Goal: Information Seeking & Learning: Find specific page/section

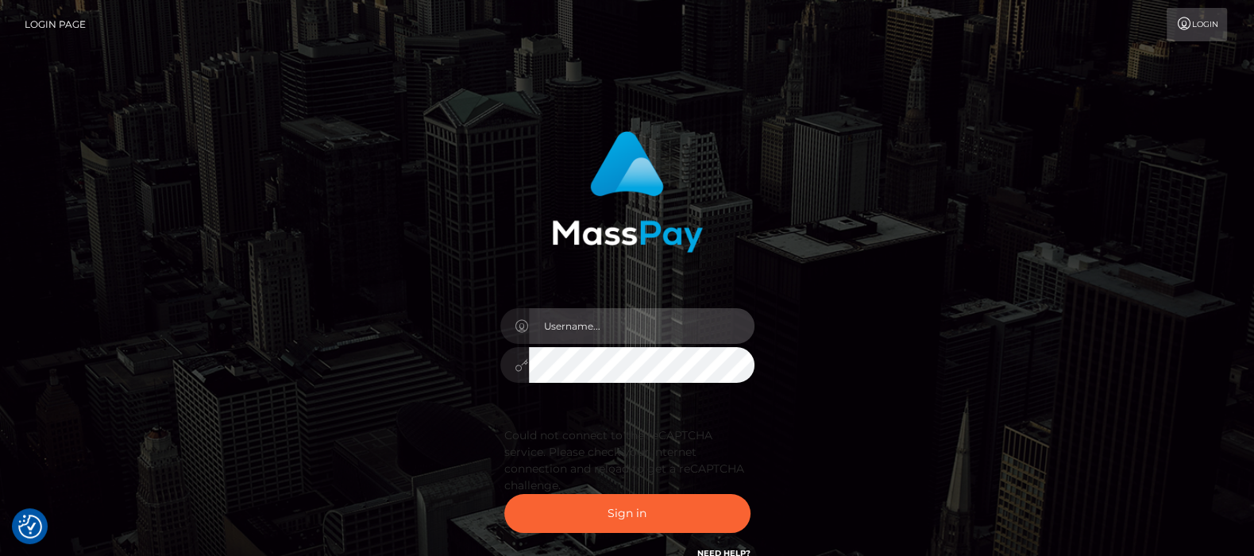
click at [572, 327] on input "text" at bounding box center [641, 326] width 225 height 36
type input "df.es"
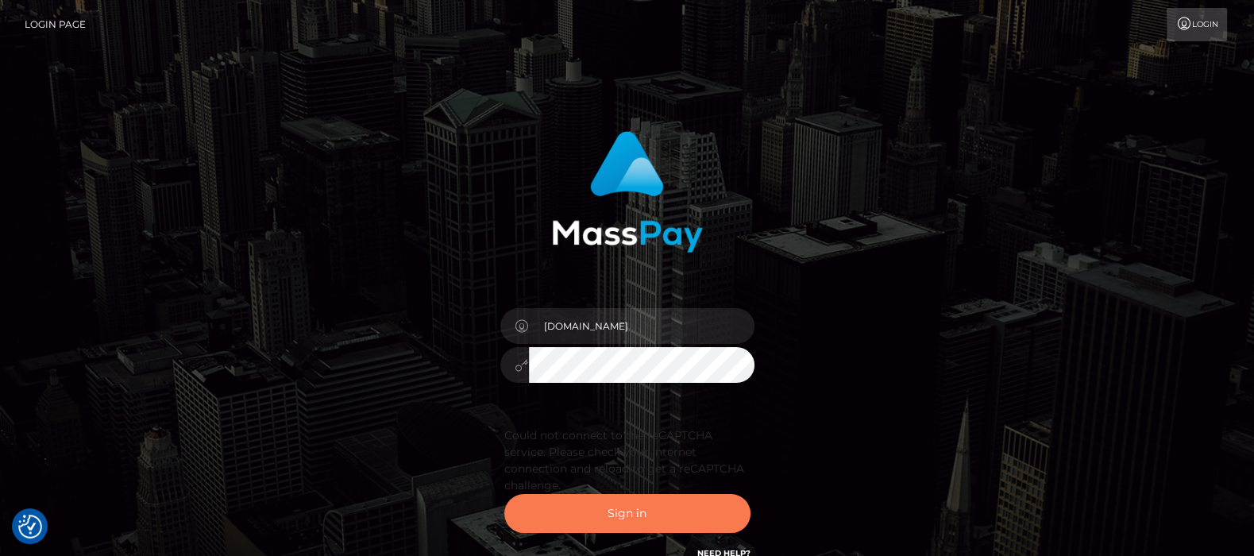
drag, startPoint x: 610, startPoint y: 509, endPoint x: 581, endPoint y: 554, distance: 53.5
click at [611, 510] on button "Sign in" at bounding box center [627, 513] width 246 height 39
click at [628, 508] on button "Sign in" at bounding box center [627, 513] width 246 height 39
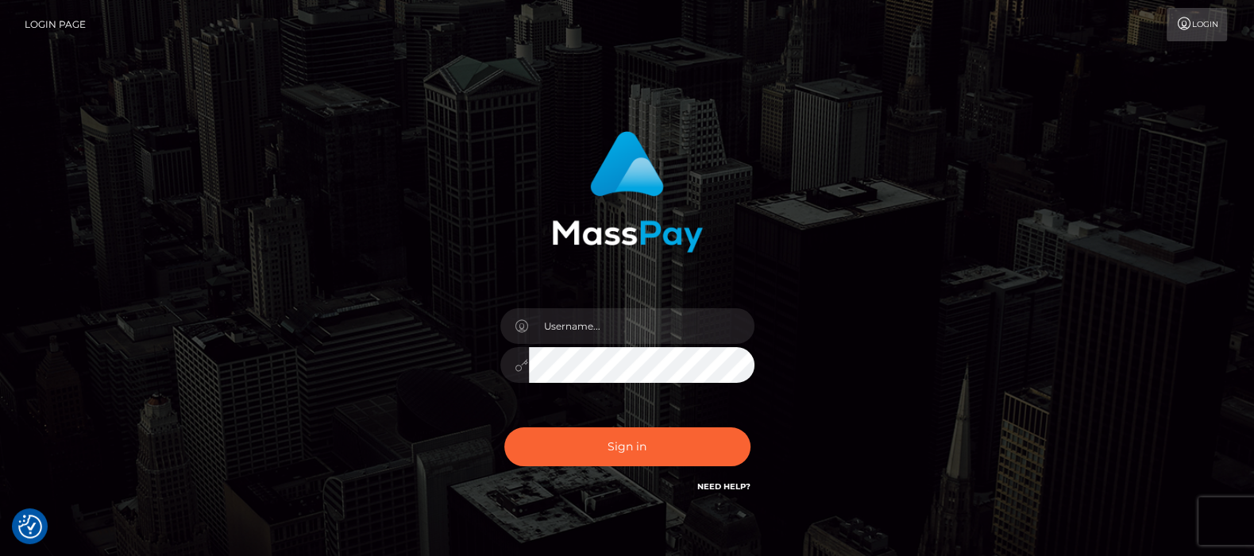
checkbox input "true"
click at [597, 322] on input "text" at bounding box center [641, 326] width 225 height 36
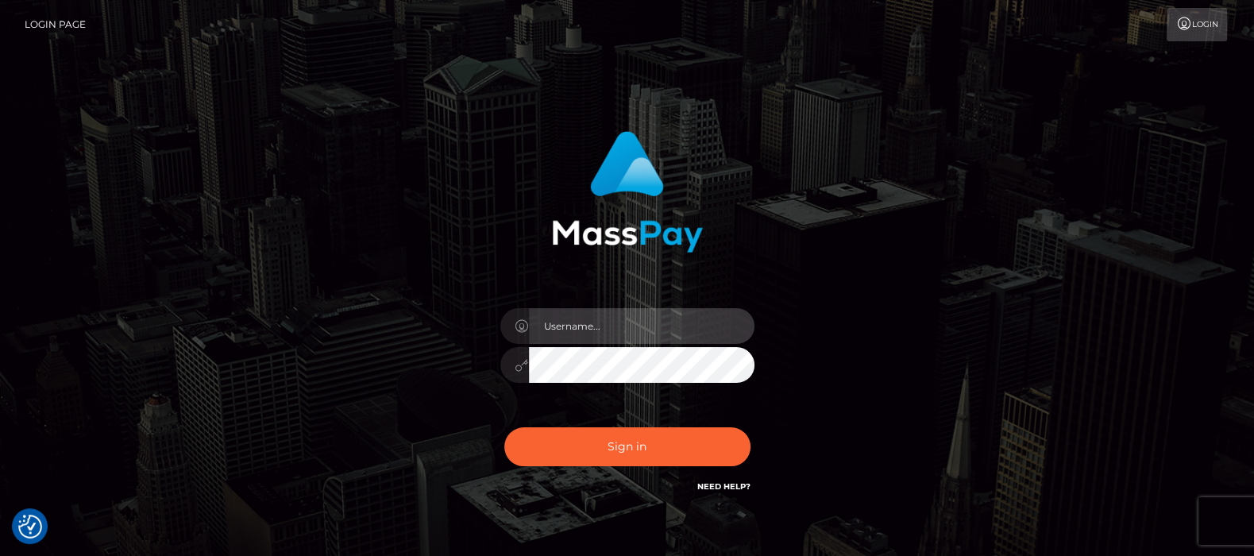
type input "df.es"
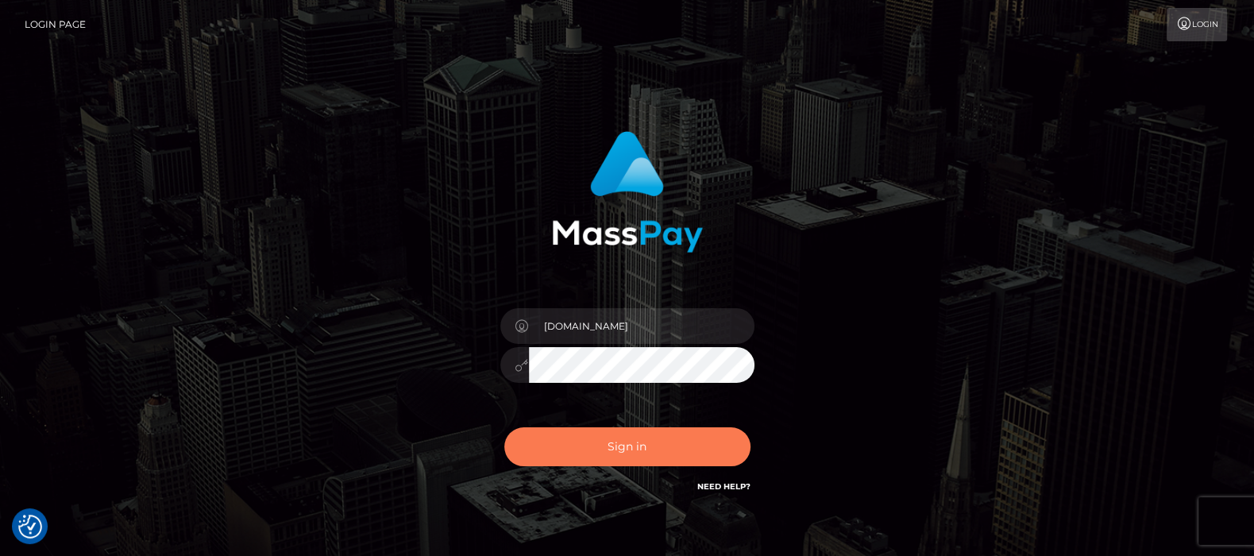
click at [623, 446] on button "Sign in" at bounding box center [627, 446] width 246 height 39
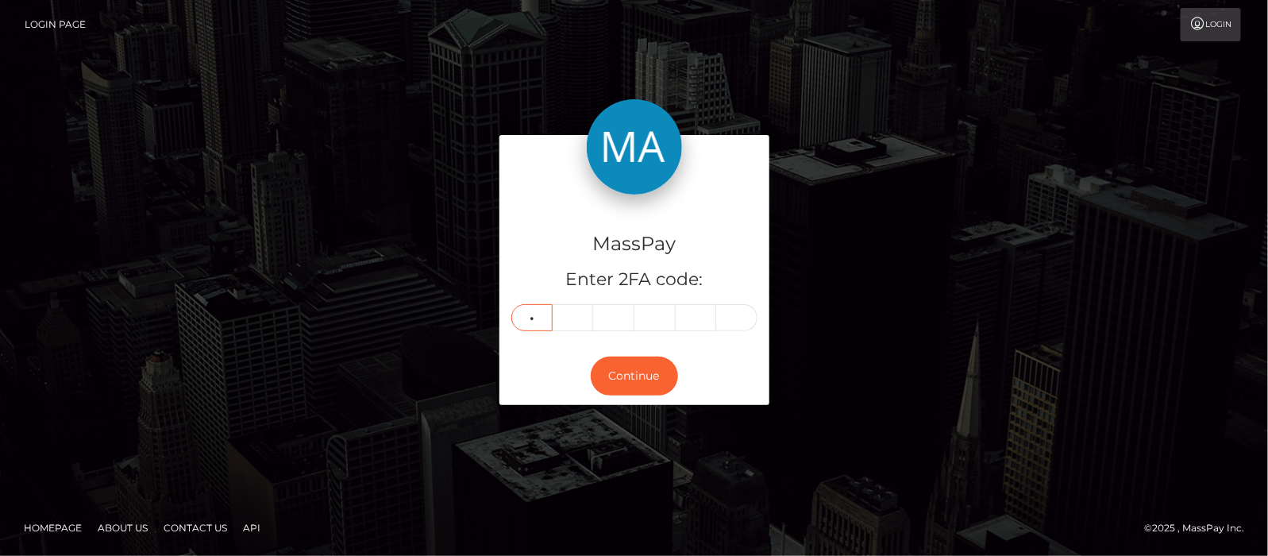
type input "6"
type input "5"
type input "2"
type input "5"
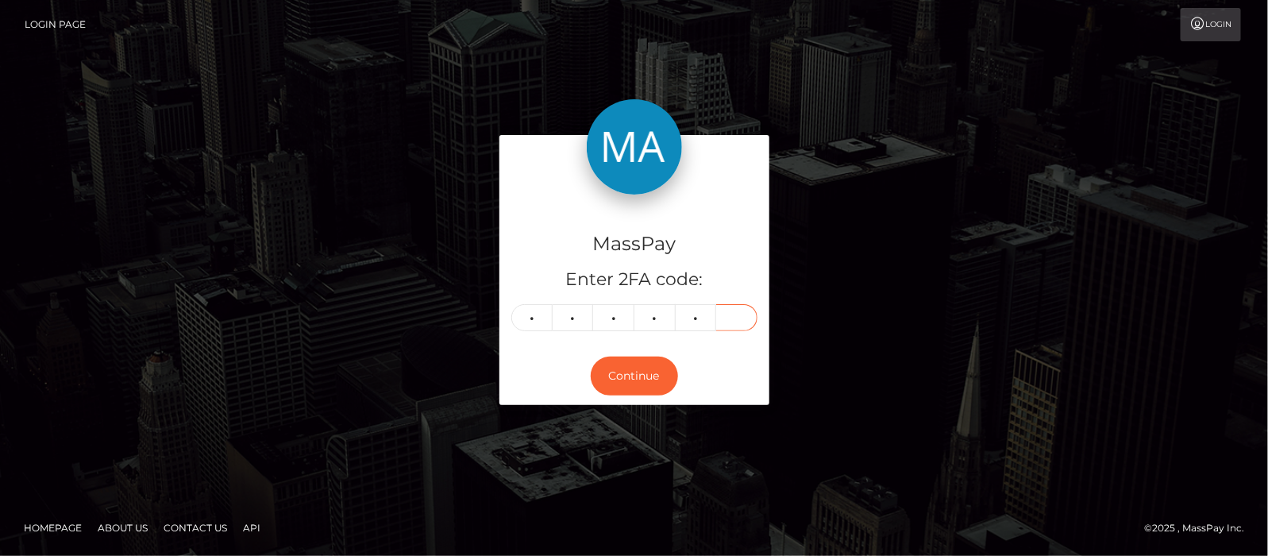
type input "1"
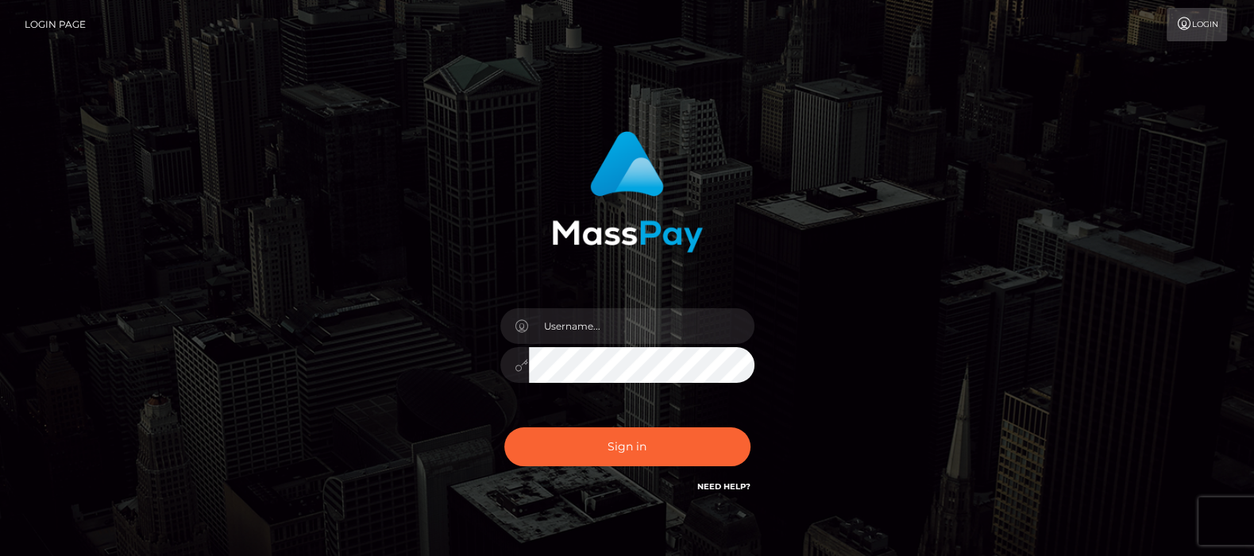
type input "df.es"
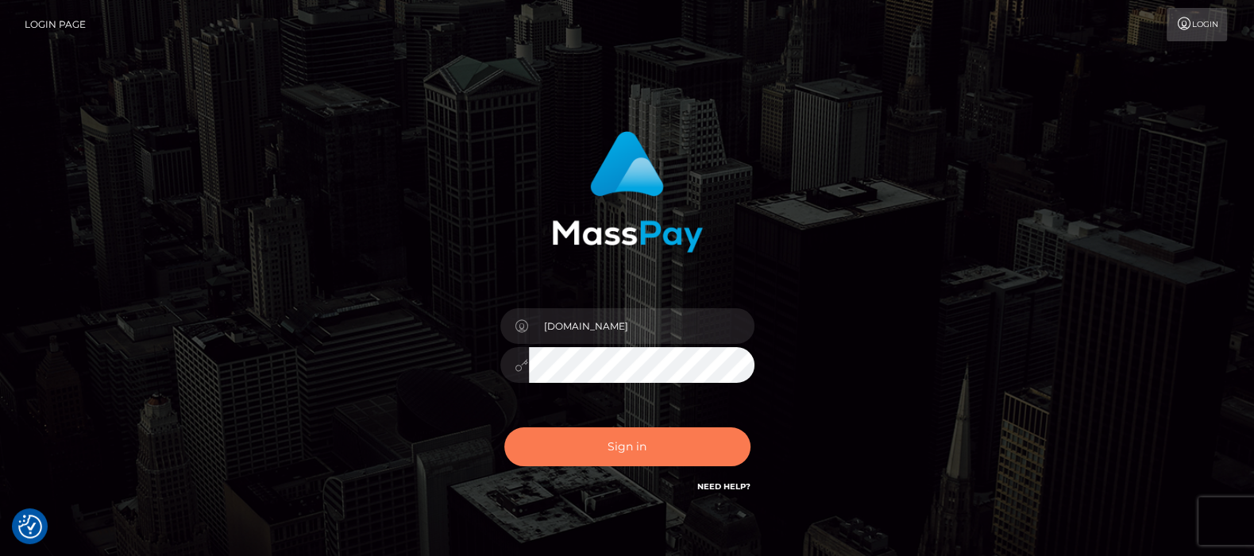
click at [635, 445] on button "Sign in" at bounding box center [627, 446] width 246 height 39
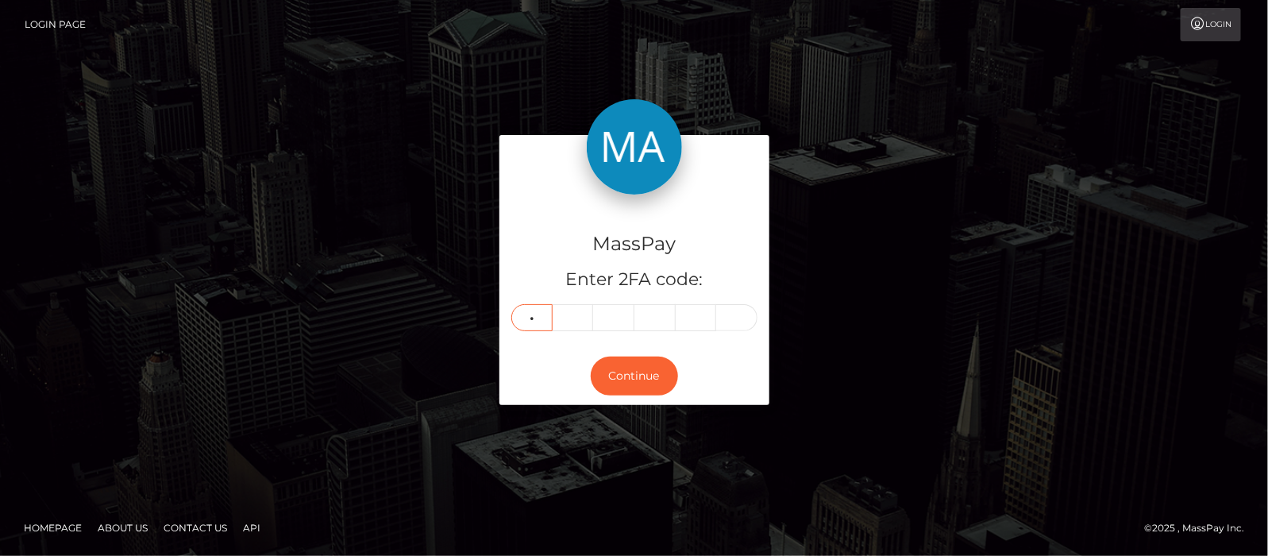
type input "7"
type input "3"
type input "7"
type input "9"
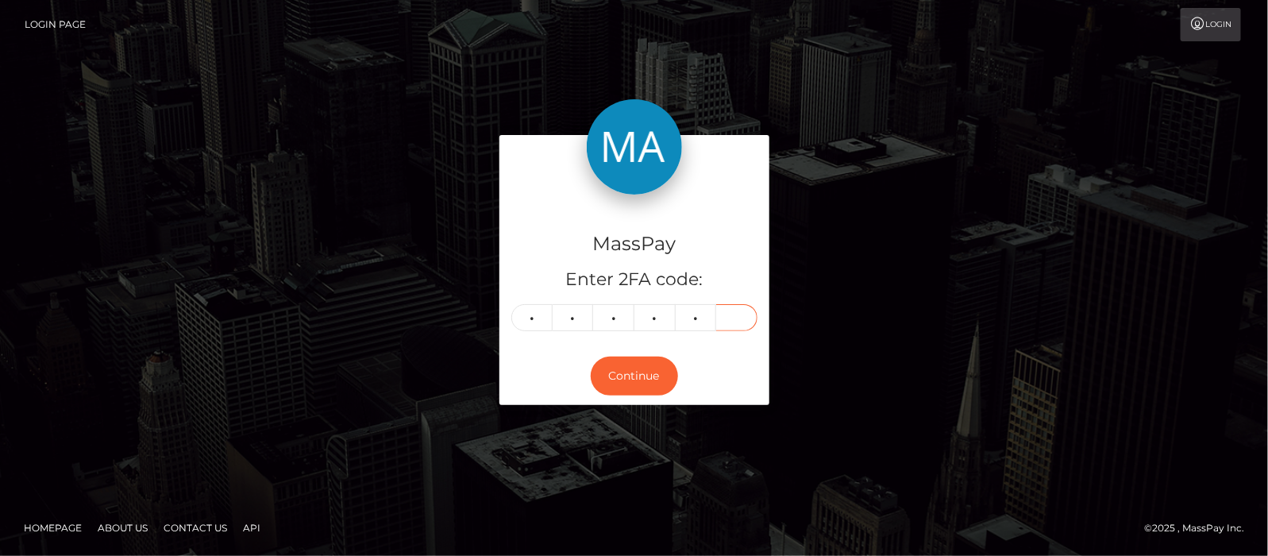
type input "6"
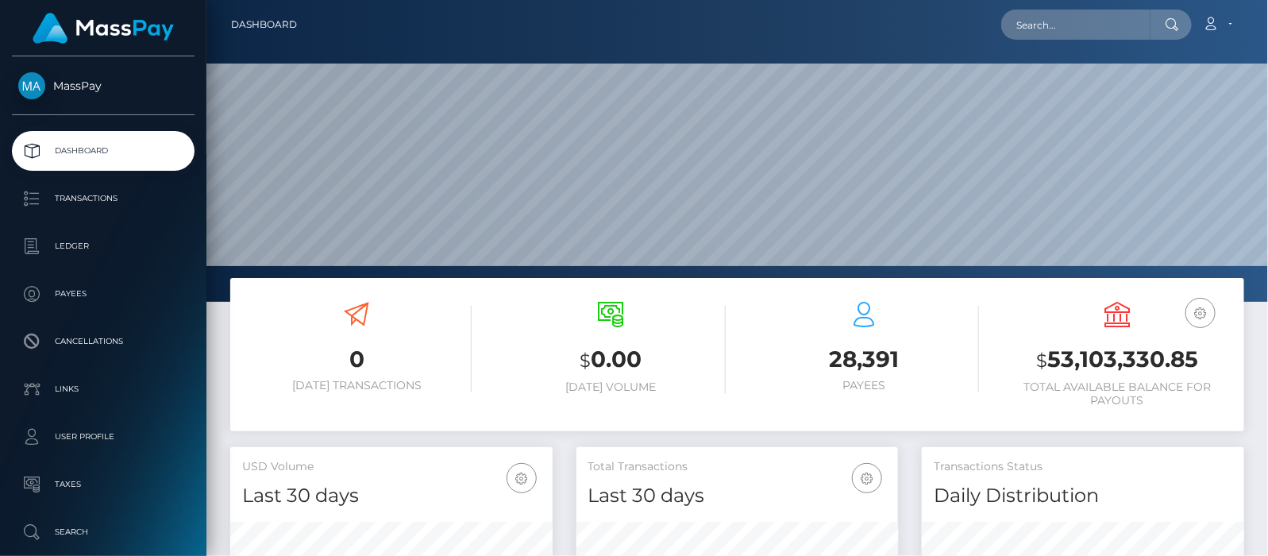
scroll to position [281, 322]
click at [1078, 22] on input "text" at bounding box center [1075, 25] width 149 height 30
paste input "luilui2k@hotmail.com"
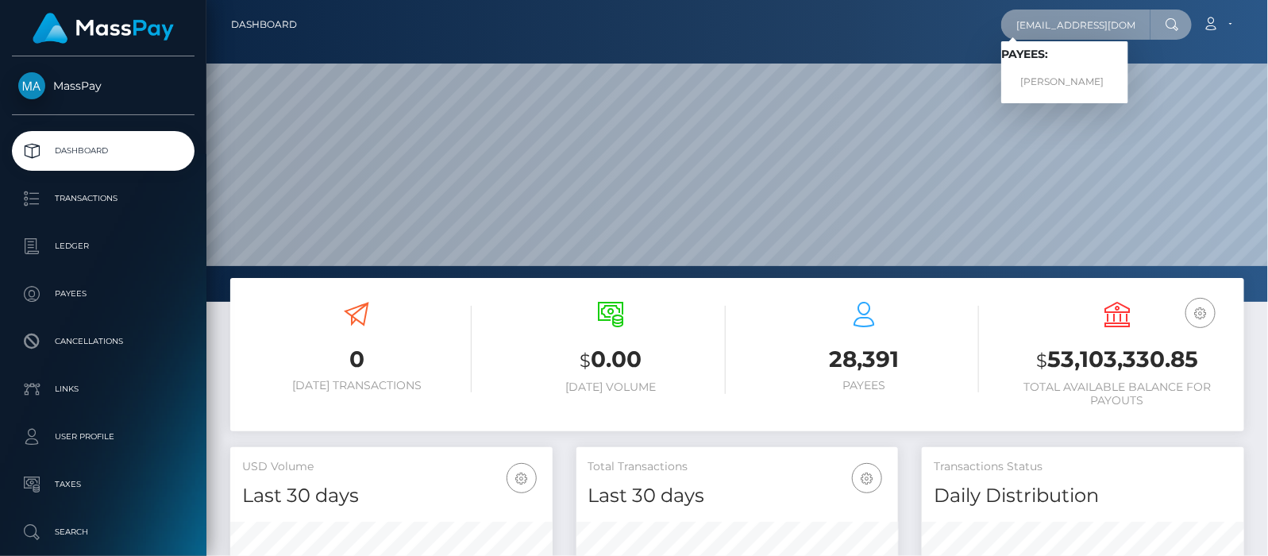
type input "luilui2k@hotmail.com"
click at [1060, 80] on link "Erica Pang-Reed" at bounding box center [1064, 81] width 127 height 29
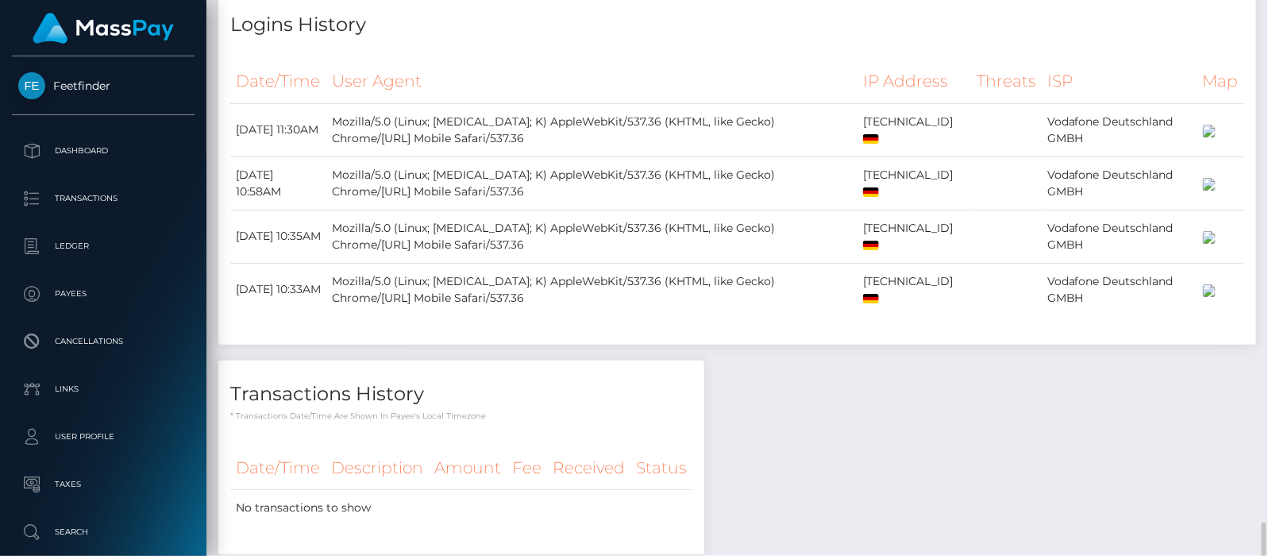
scroll to position [877, 0]
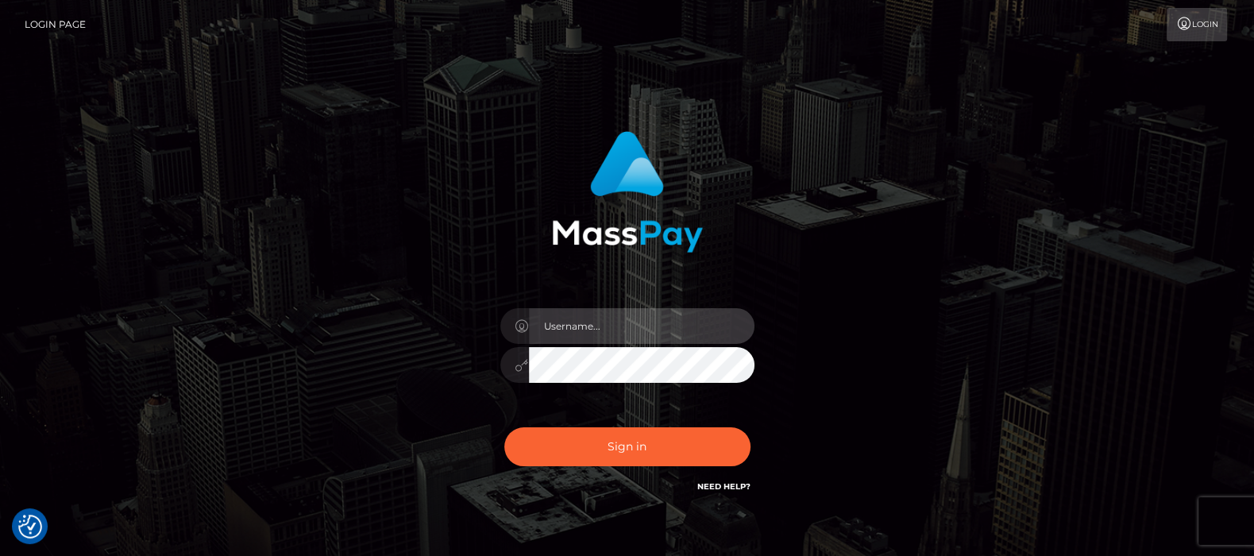
click at [588, 328] on input "text" at bounding box center [641, 326] width 225 height 36
type input "[DOMAIN_NAME]"
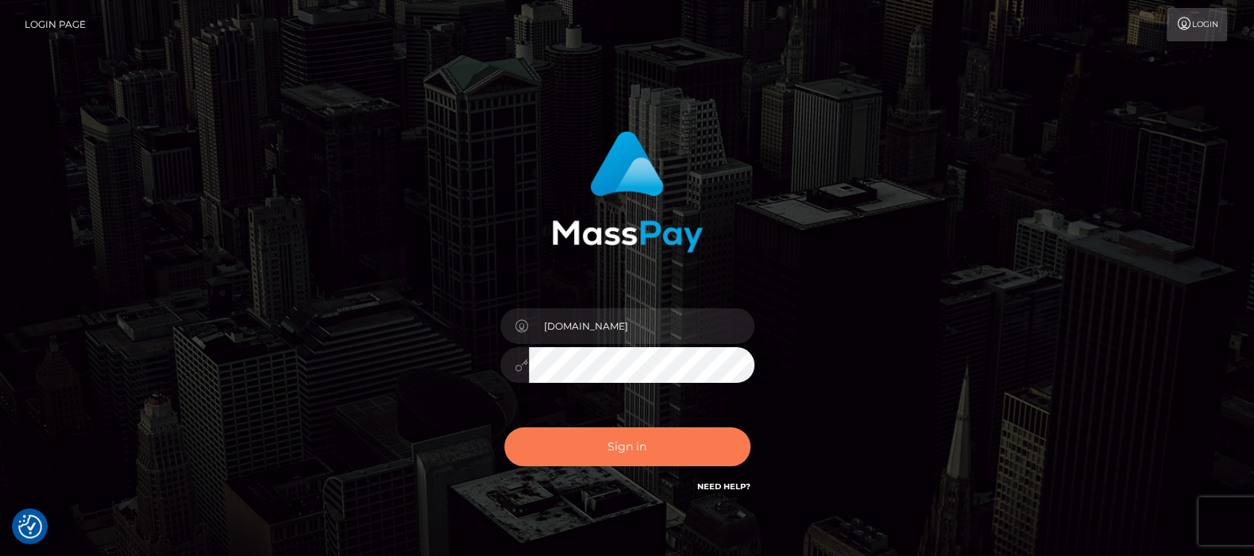
click at [620, 444] on button "Sign in" at bounding box center [627, 446] width 246 height 39
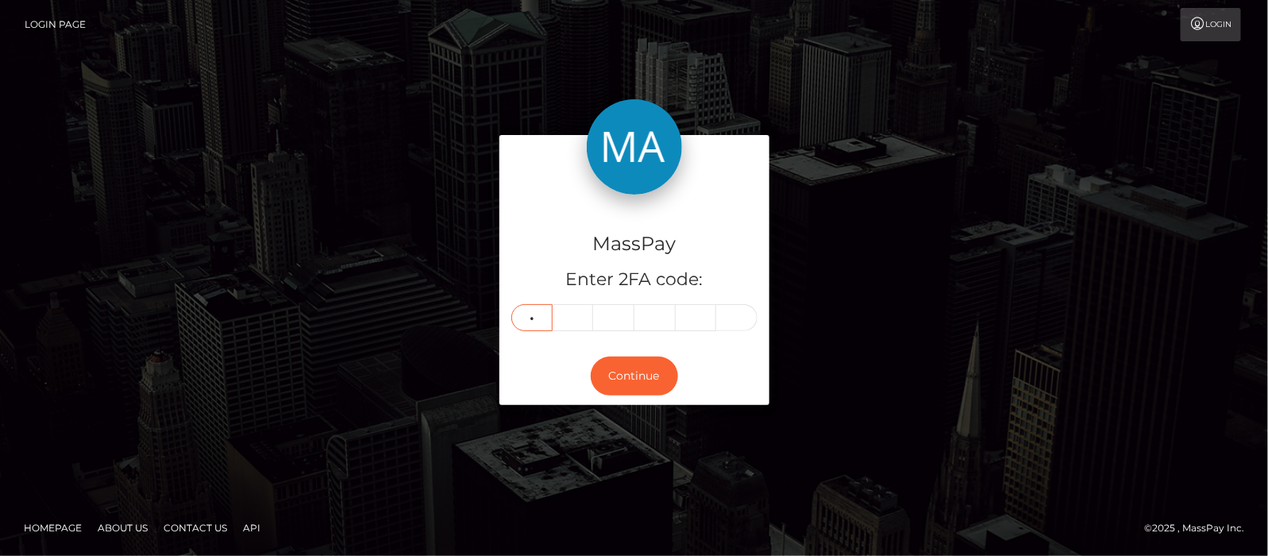
type input "7"
type input "9"
type input "5"
type input "8"
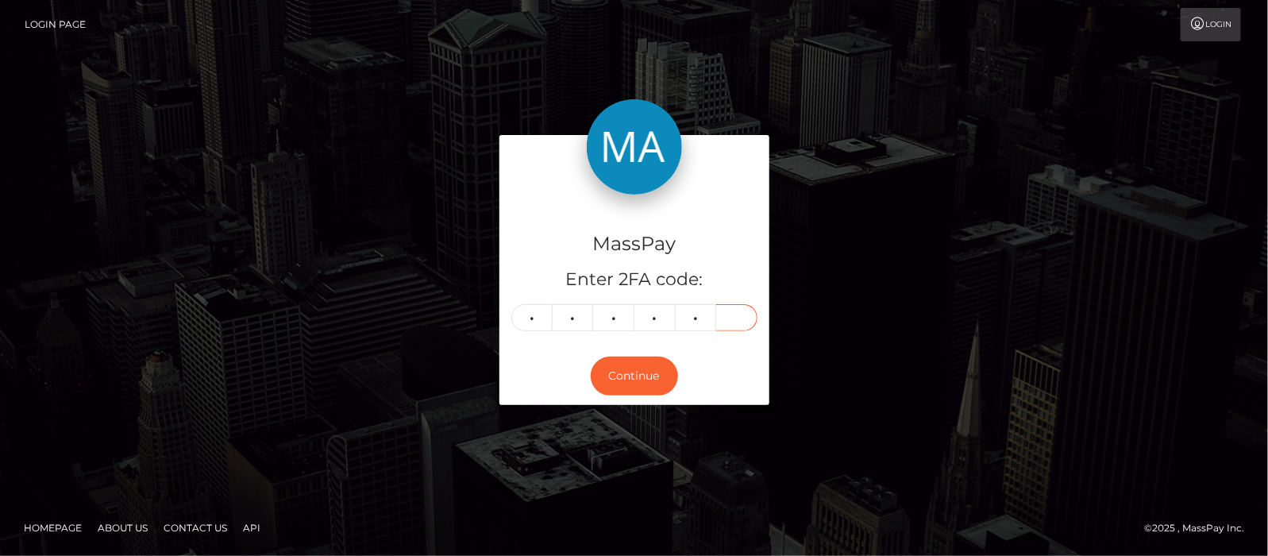
type input "4"
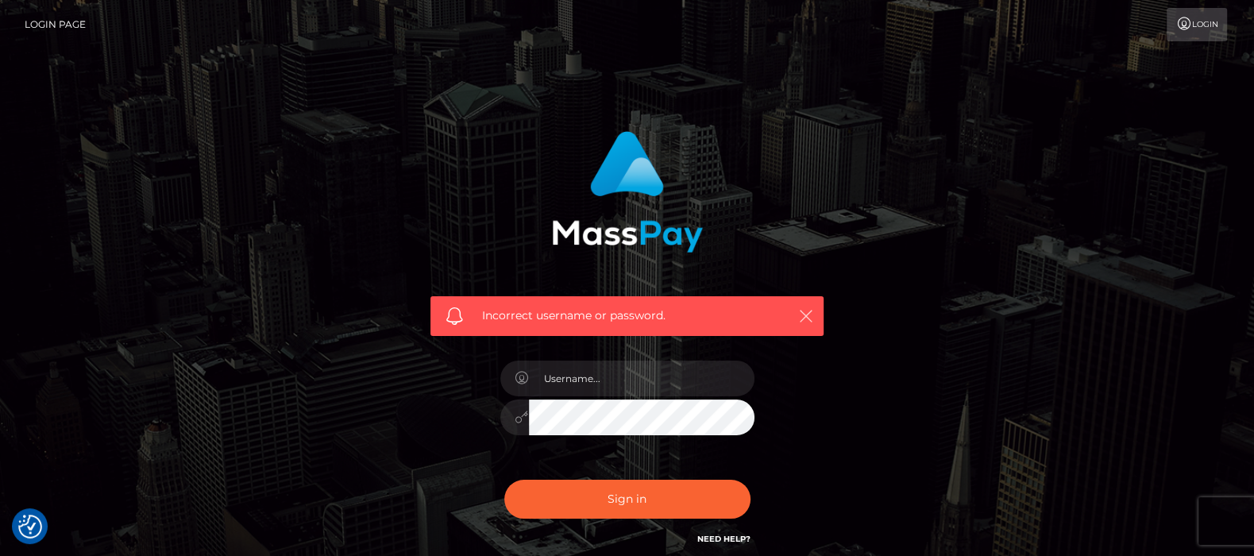
click at [807, 314] on icon "button" at bounding box center [806, 316] width 16 height 16
click at [621, 369] on input "text" at bounding box center [641, 378] width 225 height 36
type input "df.es"
click at [620, 495] on button "Sign in" at bounding box center [627, 499] width 246 height 39
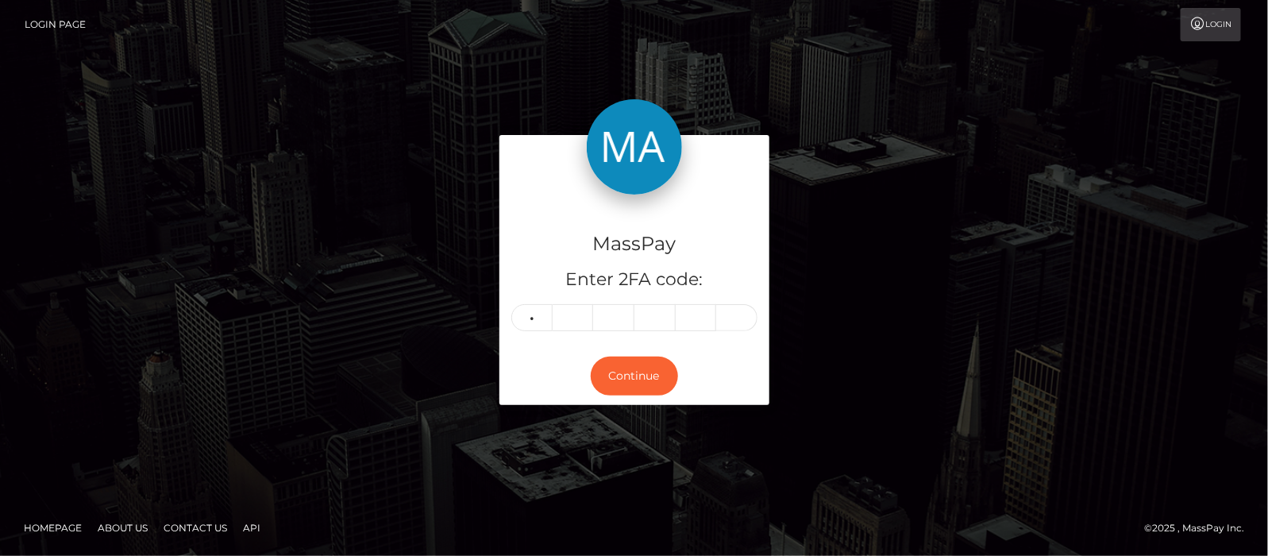
type input "5"
type input "4"
type input "9"
type input "8"
type input "3"
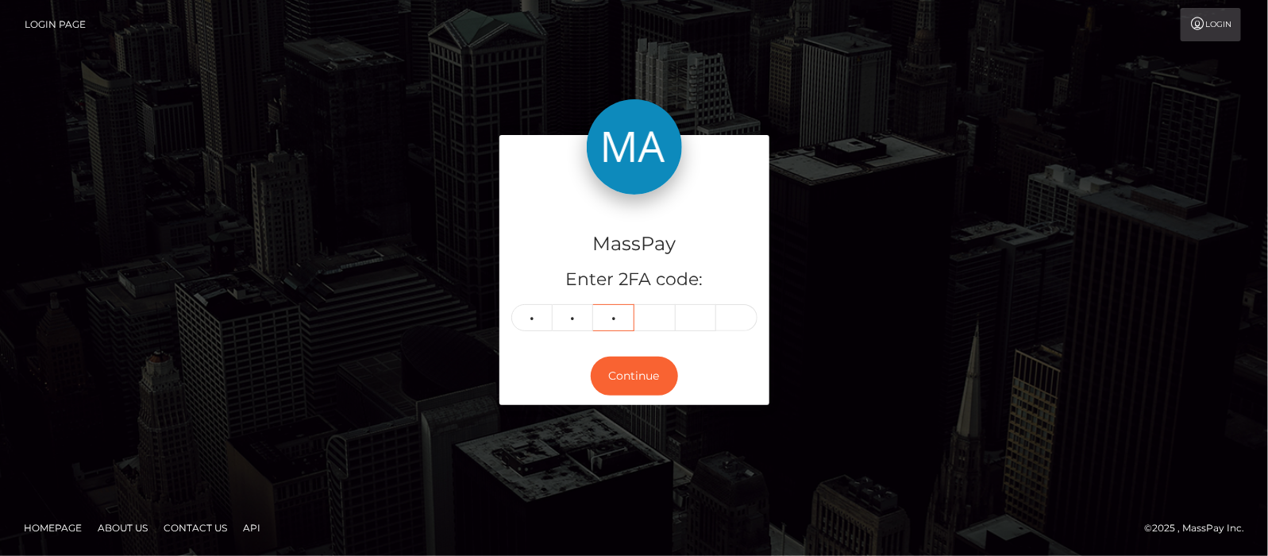
type input "1"
type input "0"
type input "4"
type input "0"
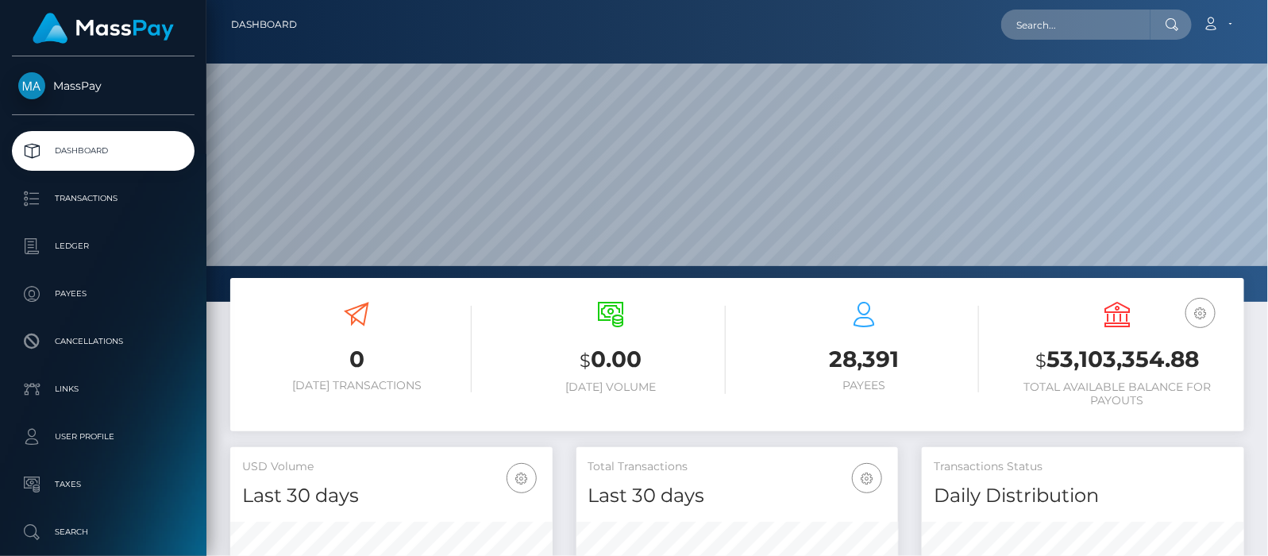
scroll to position [281, 322]
click at [1066, 20] on input "text" at bounding box center [1075, 25] width 149 height 30
paste input "luilui2k@hotmail.com"
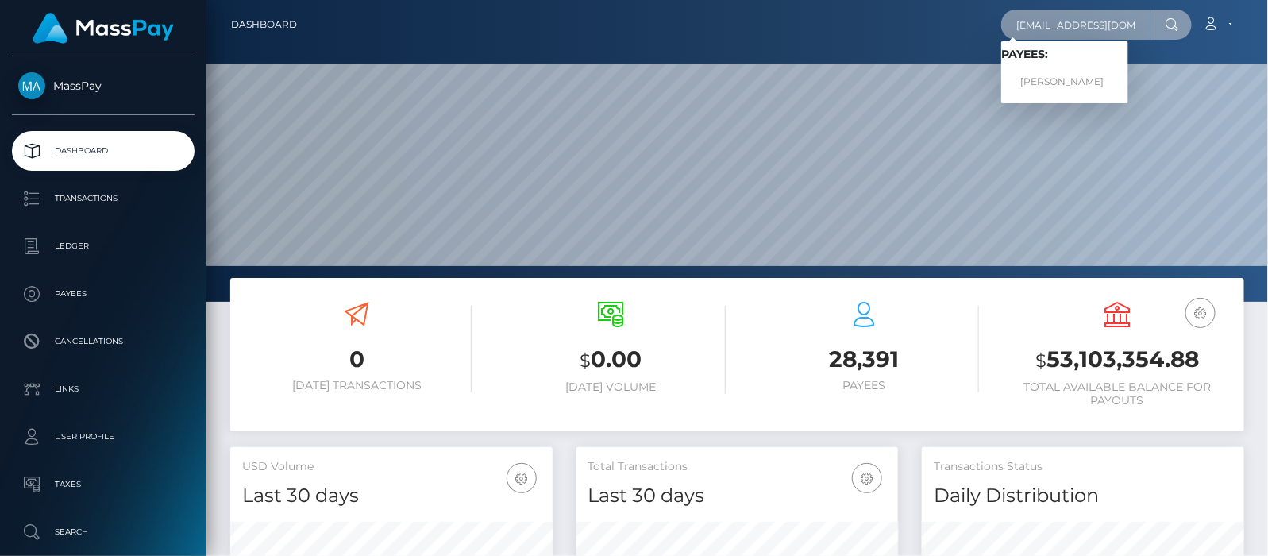
type input "luilui2k@hotmail.com"
click at [1072, 79] on link "Erica Pang-Reed" at bounding box center [1064, 81] width 127 height 29
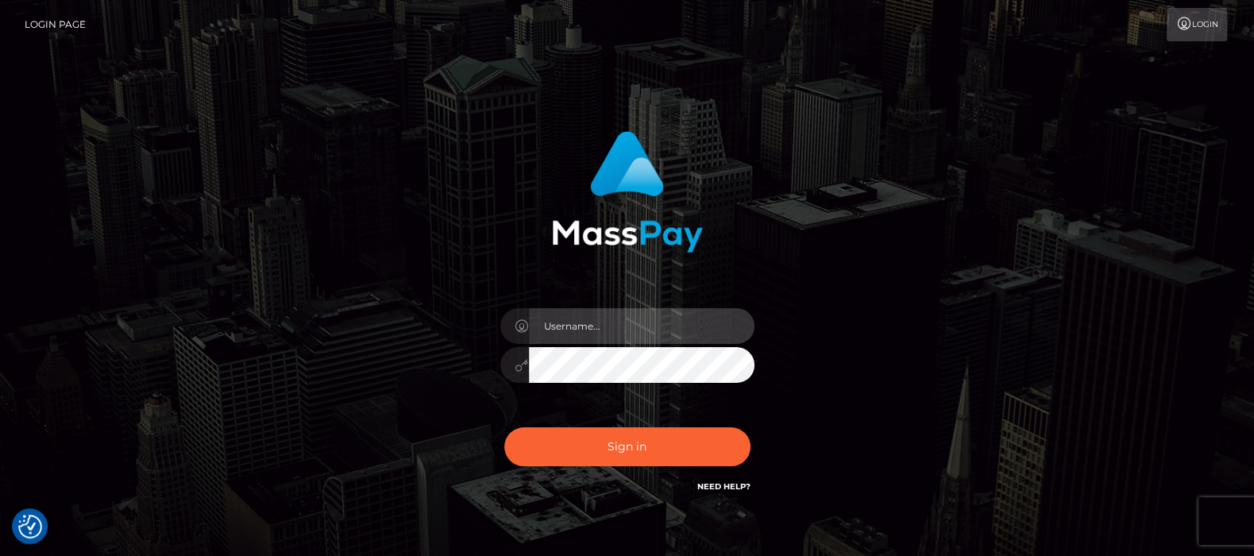
click at [588, 323] on input "text" at bounding box center [641, 326] width 225 height 36
type input "[DOMAIN_NAME]"
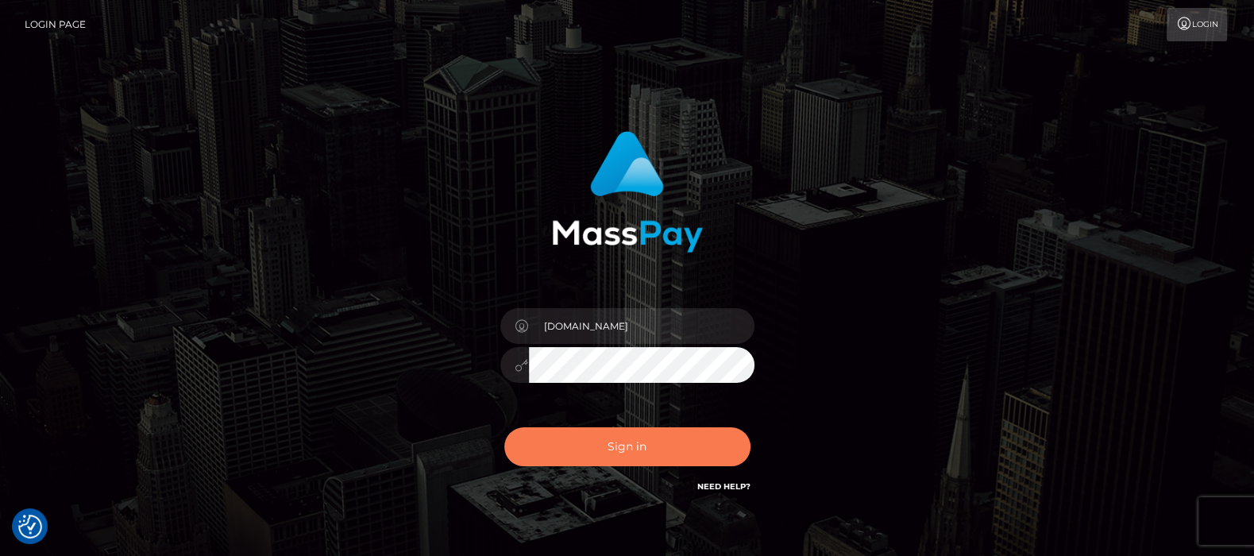
click at [633, 443] on button "Sign in" at bounding box center [627, 446] width 246 height 39
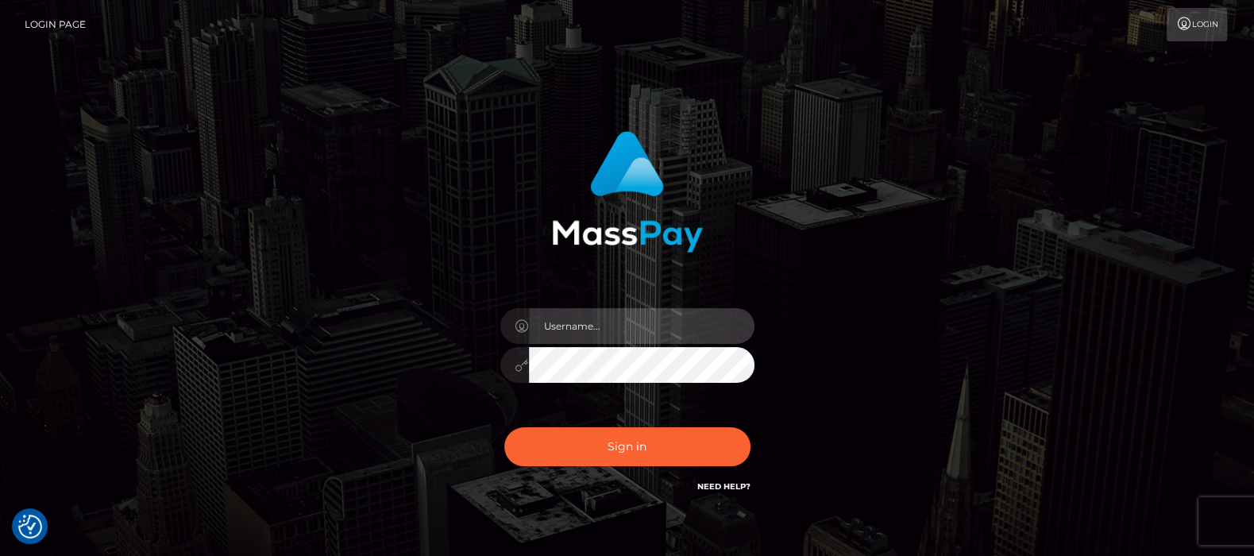
click at [618, 322] on input "text" at bounding box center [641, 326] width 225 height 36
type input "[DOMAIN_NAME]"
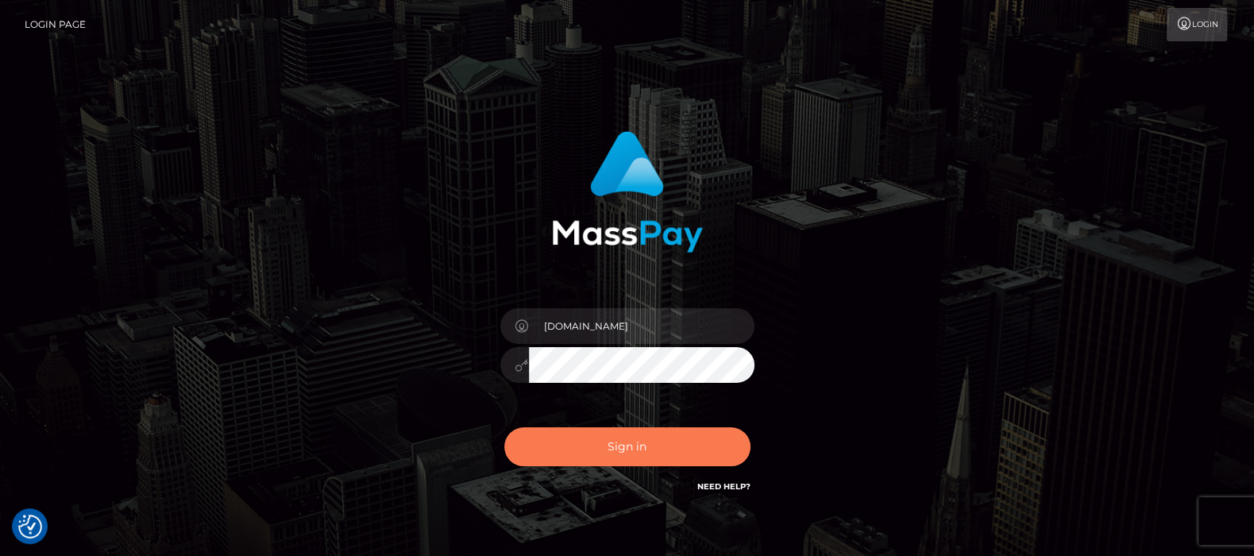
click at [616, 444] on button "Sign in" at bounding box center [627, 446] width 246 height 39
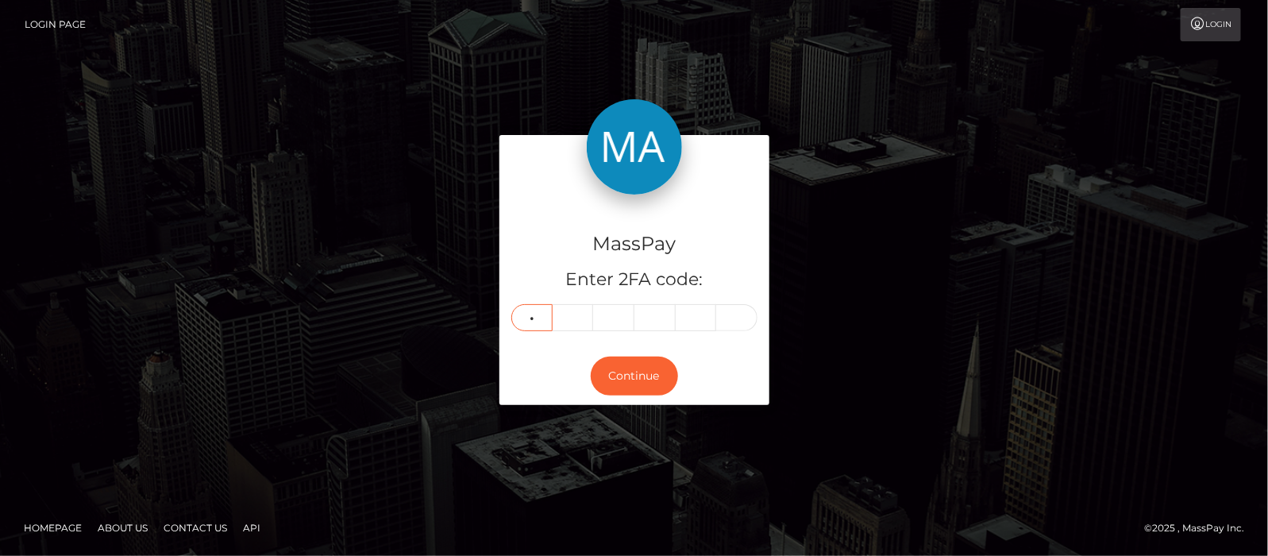
type input "7"
type input "0"
type input "2"
type input "8"
type input "4"
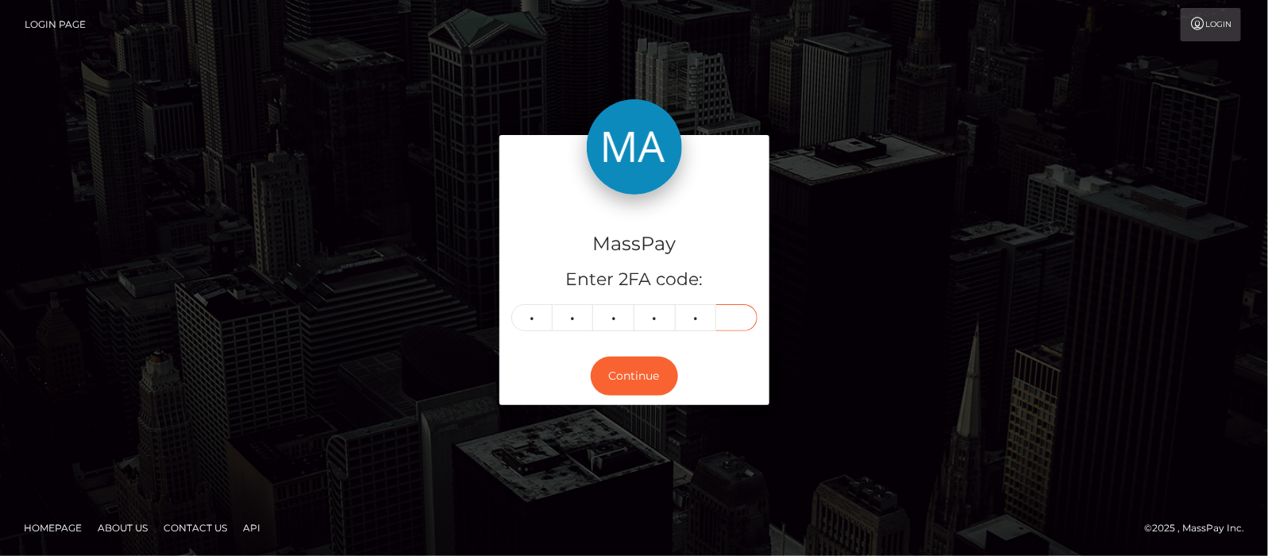
type input "1"
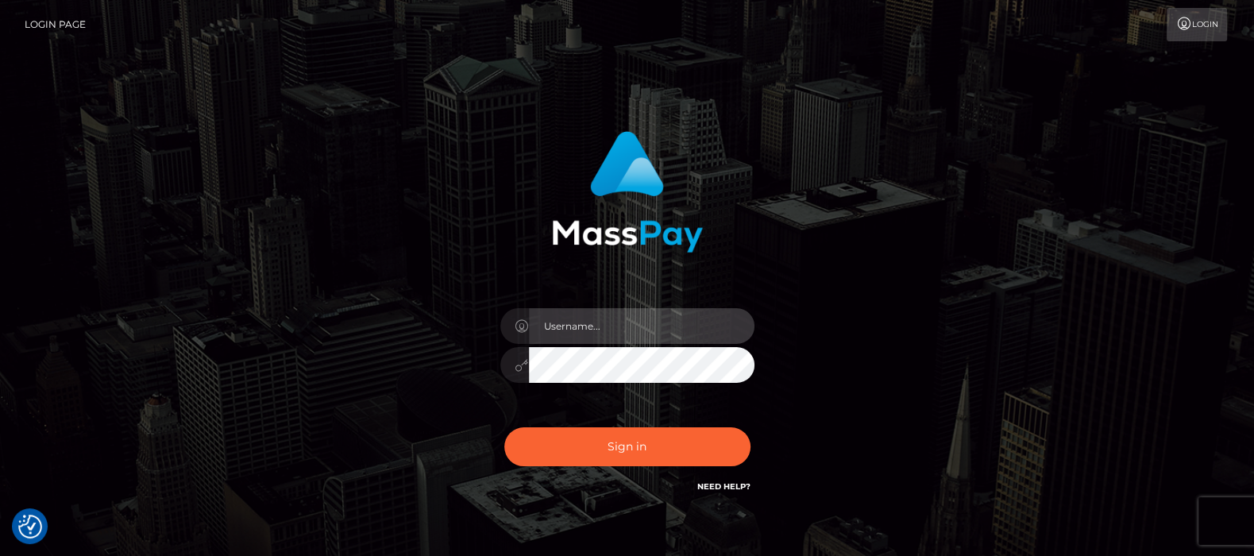
click at [577, 326] on input "text" at bounding box center [641, 326] width 225 height 36
type input "[DOMAIN_NAME]"
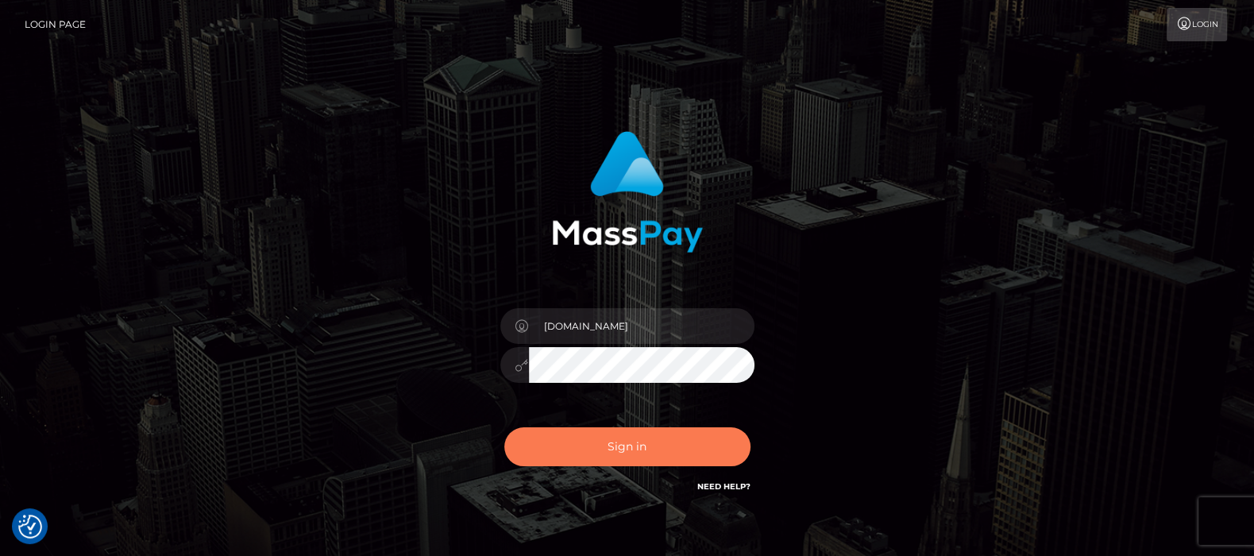
click at [631, 443] on button "Sign in" at bounding box center [627, 446] width 246 height 39
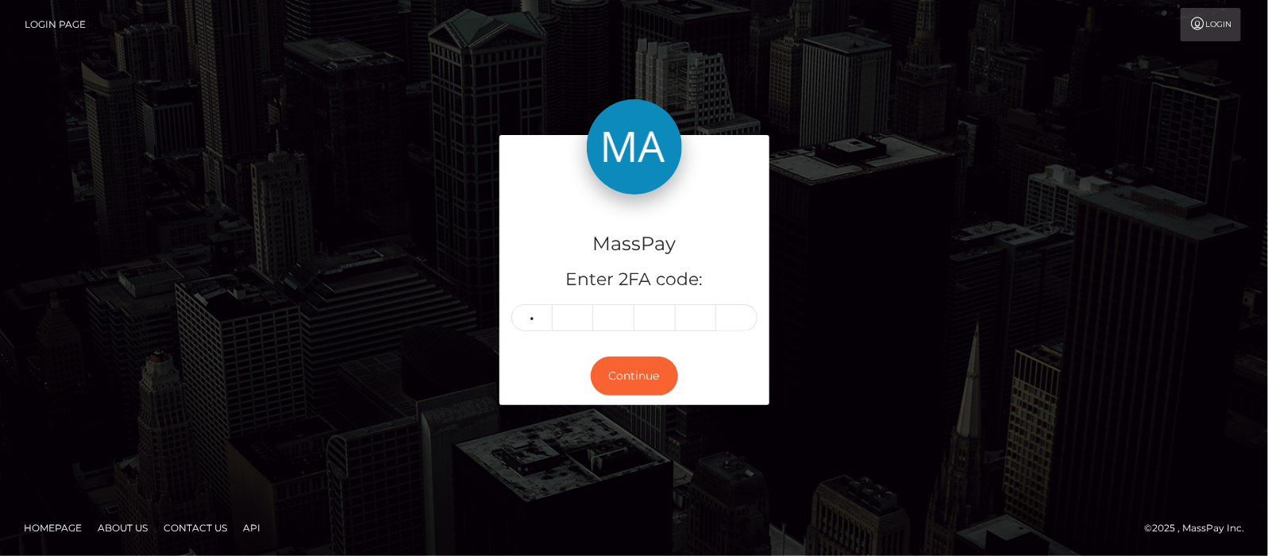
type input "2"
type input "6"
type input "5"
type input "4"
type input "8"
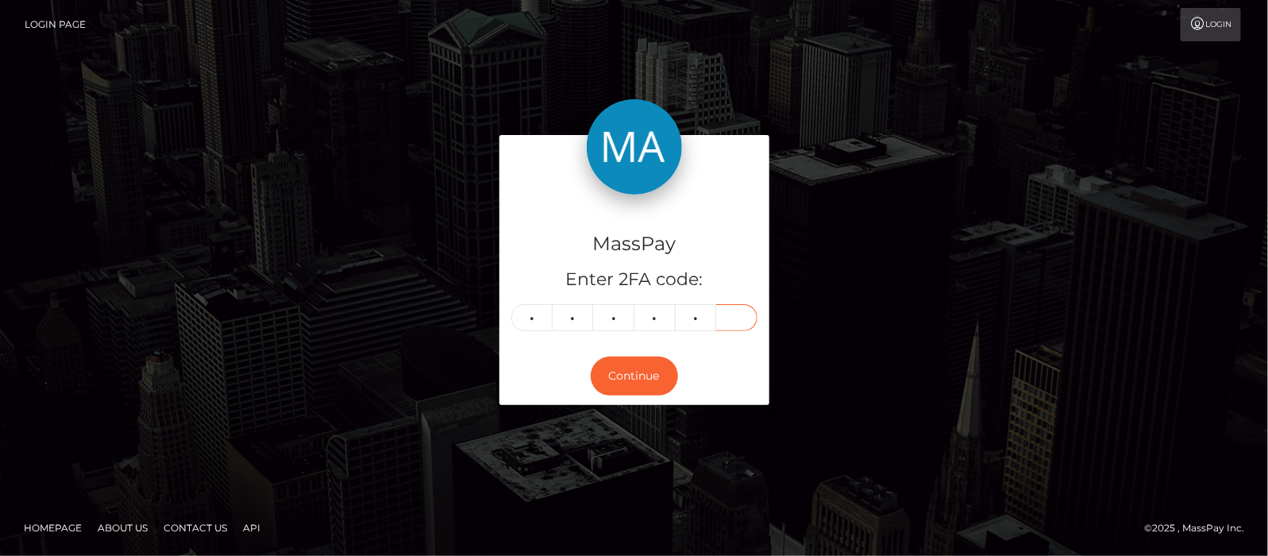
type input "2"
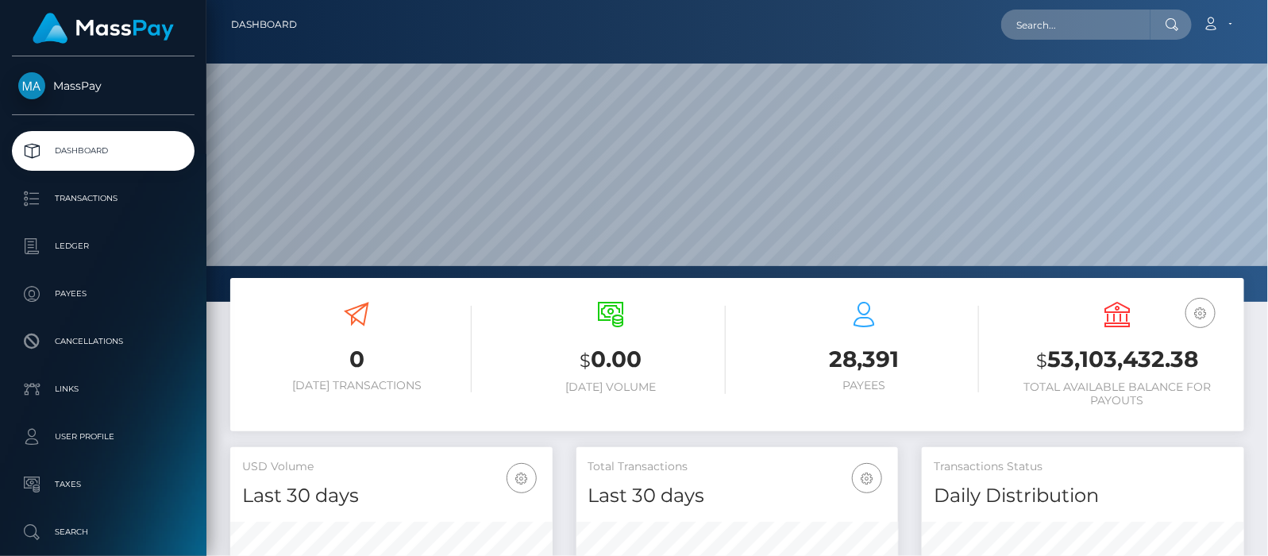
scroll to position [281, 322]
click at [1076, 16] on input "text" at bounding box center [1075, 25] width 149 height 30
paste input "maridudasouza67@gmail.com"
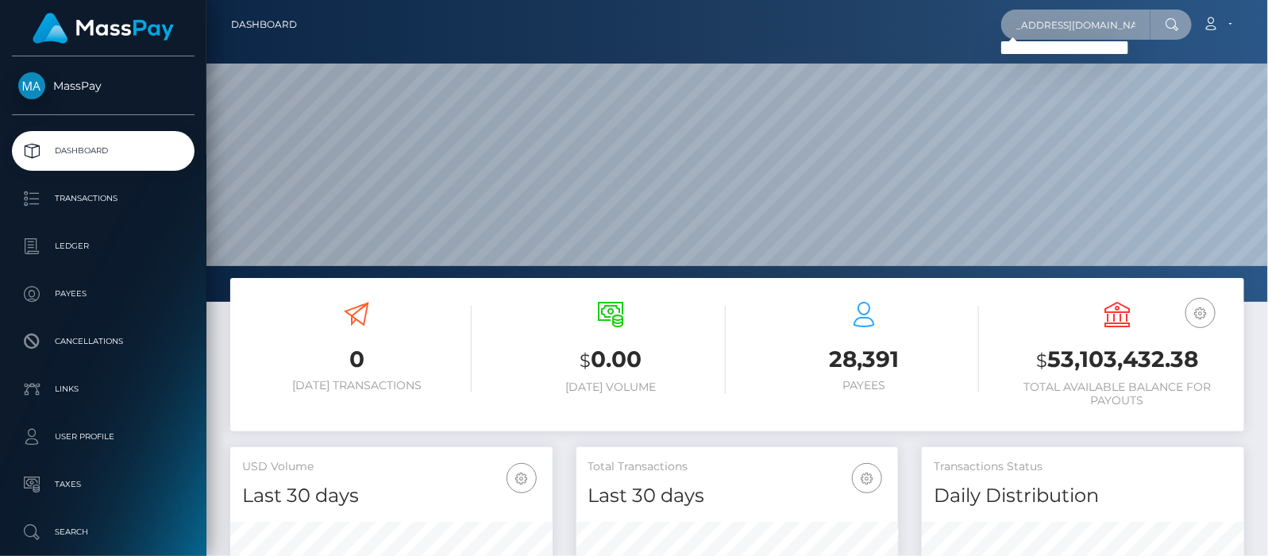
scroll to position [0, 0]
drag, startPoint x: 1144, startPoint y: 26, endPoint x: 894, endPoint y: -6, distance: 252.2
click at [894, 0] on html "MassPay Dashboard Transactions Ledger Payees Cancellations Links" at bounding box center [634, 278] width 1268 height 556
type input "maridudasouza67@gmail.com"
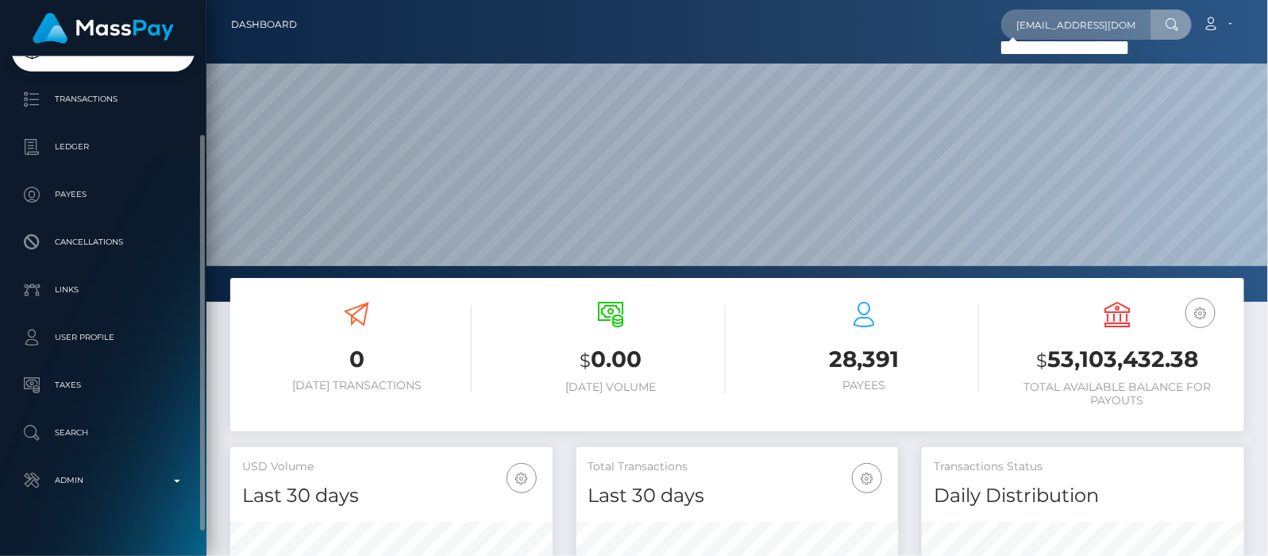
click at [64, 427] on p "Search" at bounding box center [103, 433] width 170 height 24
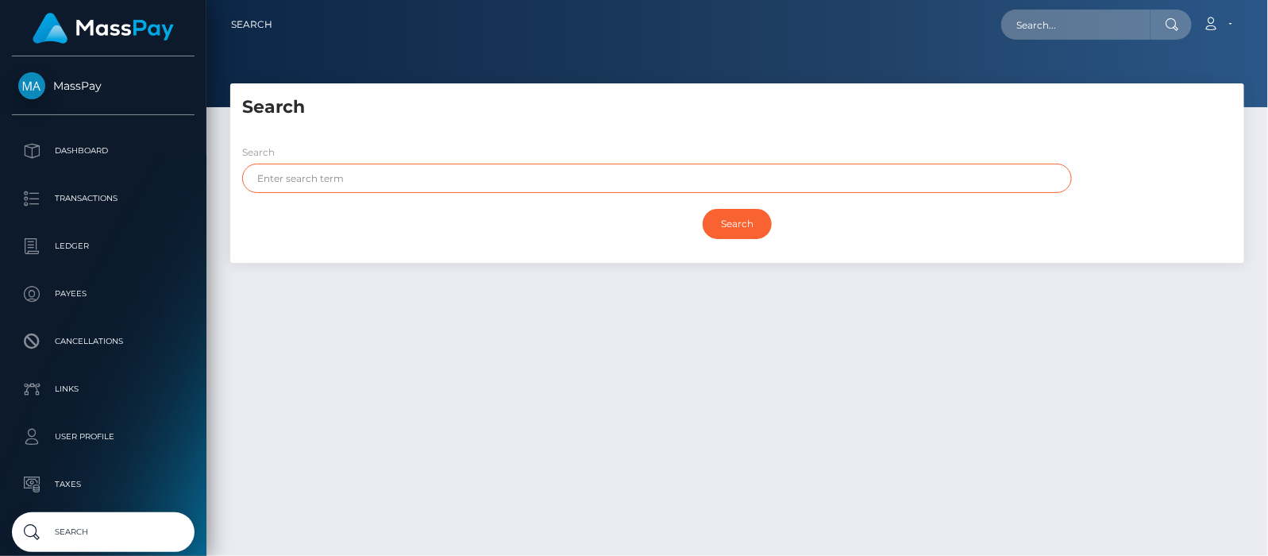
click at [391, 181] on input "text" at bounding box center [657, 178] width 830 height 29
paste input "[PERSON_NAME]"
drag, startPoint x: 385, startPoint y: 180, endPoint x: 290, endPoint y: 173, distance: 95.5
click at [291, 173] on input "[PERSON_NAME]" at bounding box center [657, 178] width 830 height 29
type input "[PERSON_NAME]"
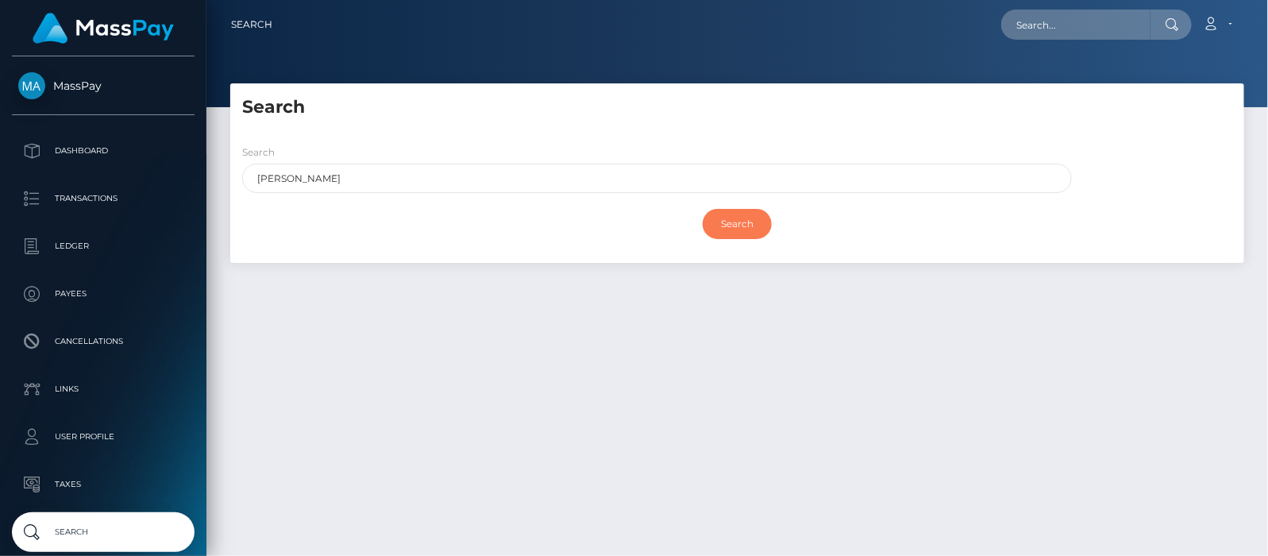
click at [728, 211] on input "Search" at bounding box center [737, 224] width 69 height 30
click at [743, 221] on input "Search" at bounding box center [737, 224] width 69 height 30
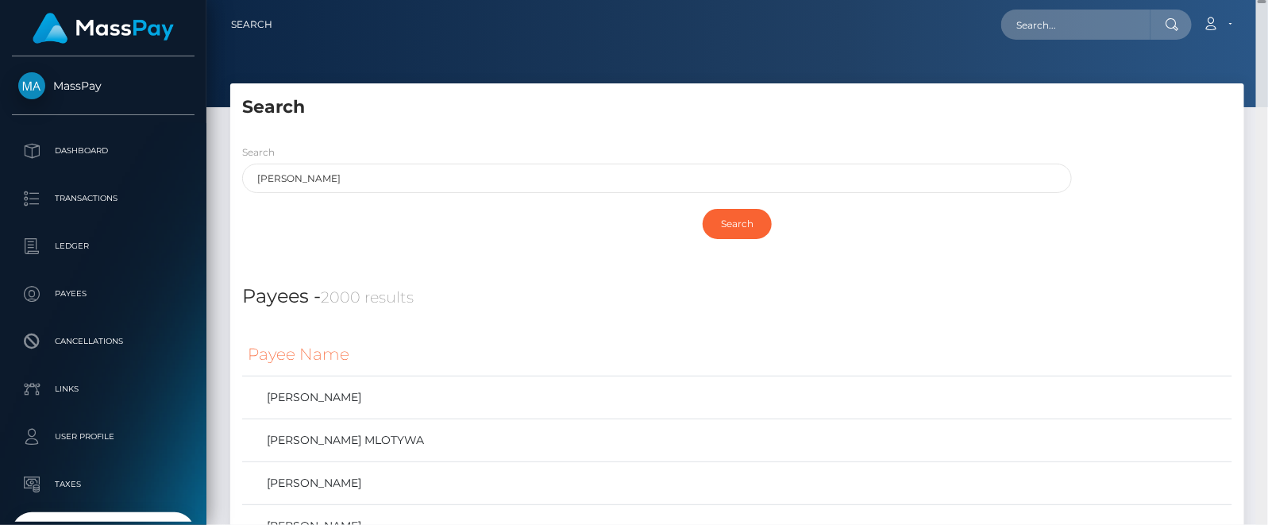
drag, startPoint x: 1262, startPoint y: 523, endPoint x: 1269, endPoint y: -20, distance: 543.1
click at [1267, 0] on html "MassPay Dashboard Transactions Ledger Payees Cancellations Links" at bounding box center [634, 262] width 1268 height 525
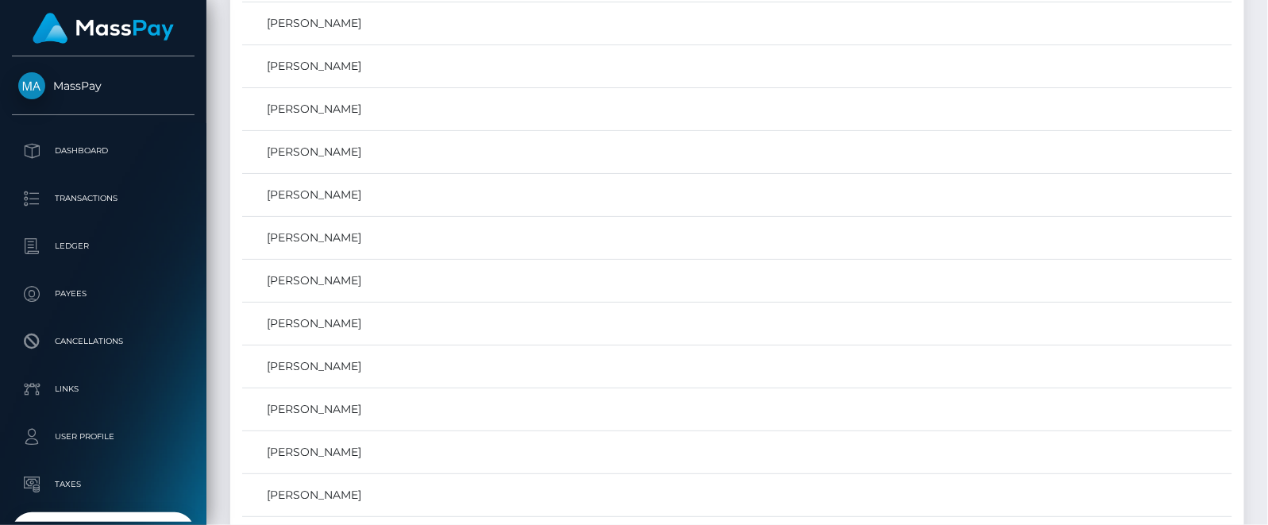
scroll to position [83445, 0]
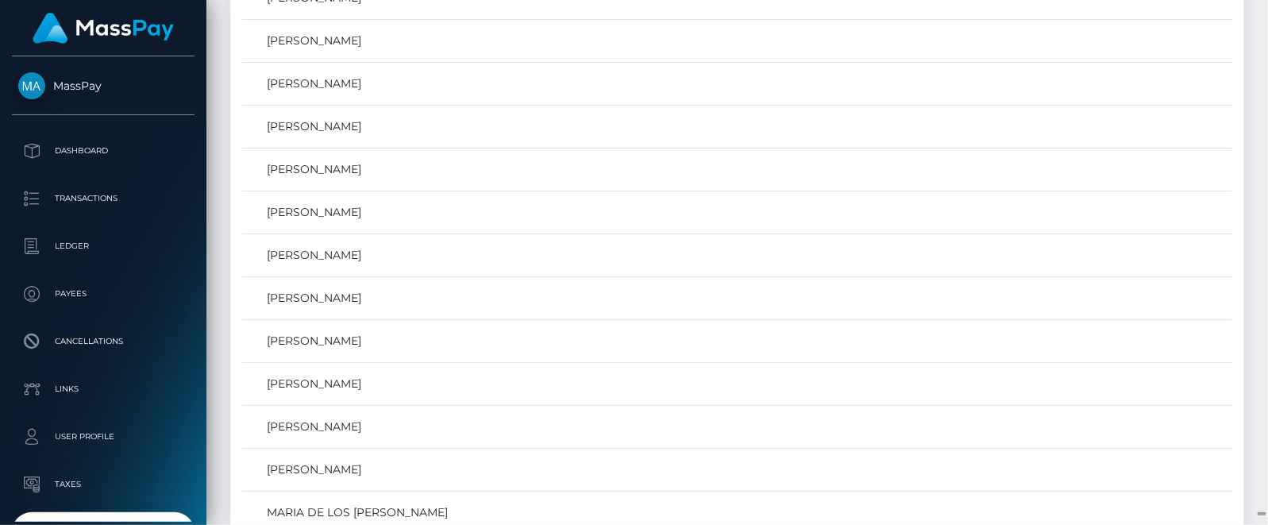
drag, startPoint x: 1262, startPoint y: 36, endPoint x: 1239, endPoint y: 512, distance: 476.9
click at [1239, 512] on div "Search Loading... Loading..." at bounding box center [737, 262] width 1062 height 525
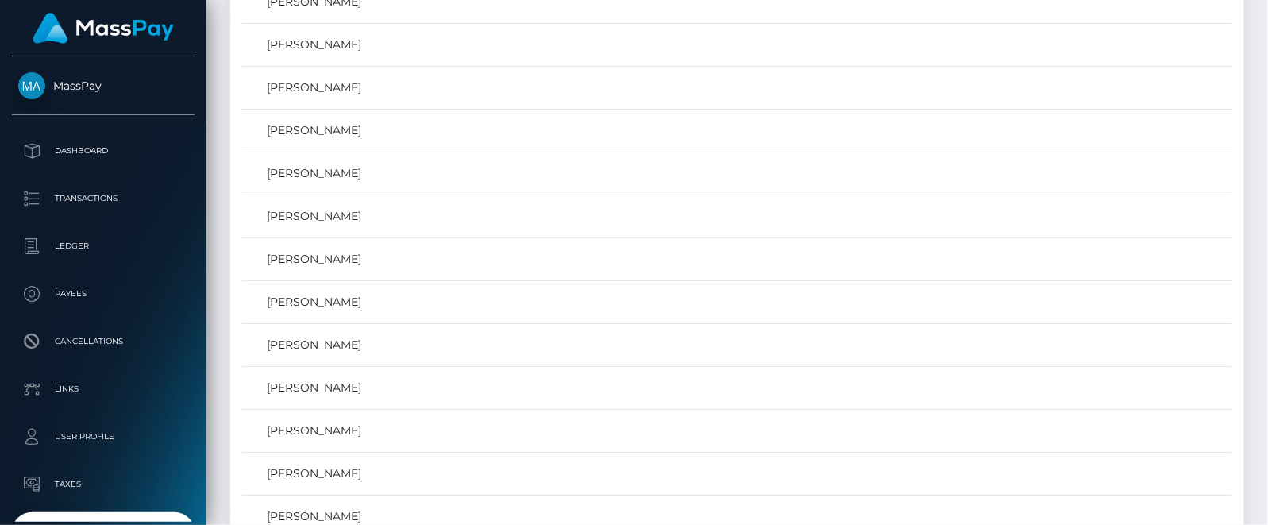
scroll to position [0, 0]
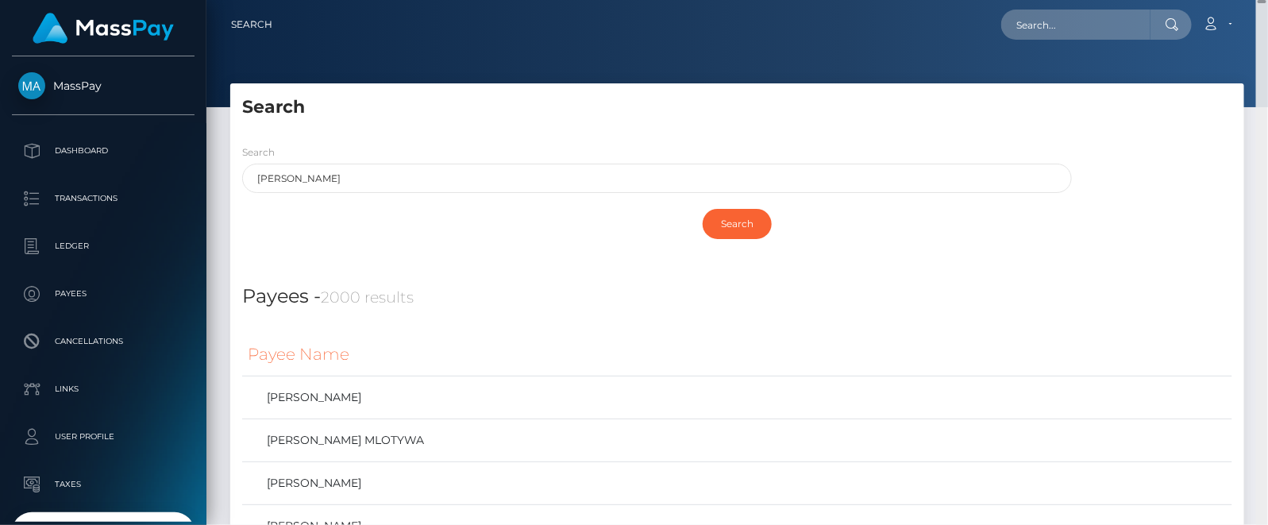
drag, startPoint x: 1260, startPoint y: 513, endPoint x: 1269, endPoint y: -28, distance: 540.7
click at [1267, 0] on html "MassPay Dashboard Transactions Ledger Payees Cancellations Links" at bounding box center [634, 262] width 1268 height 525
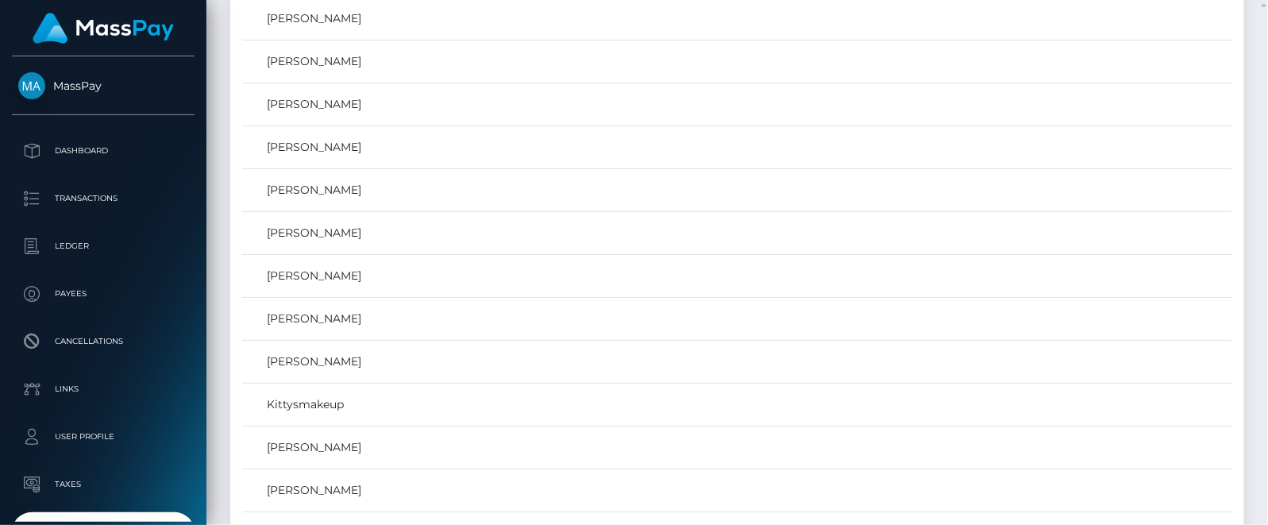
scroll to position [17070, 0]
